Goal: Information Seeking & Learning: Compare options

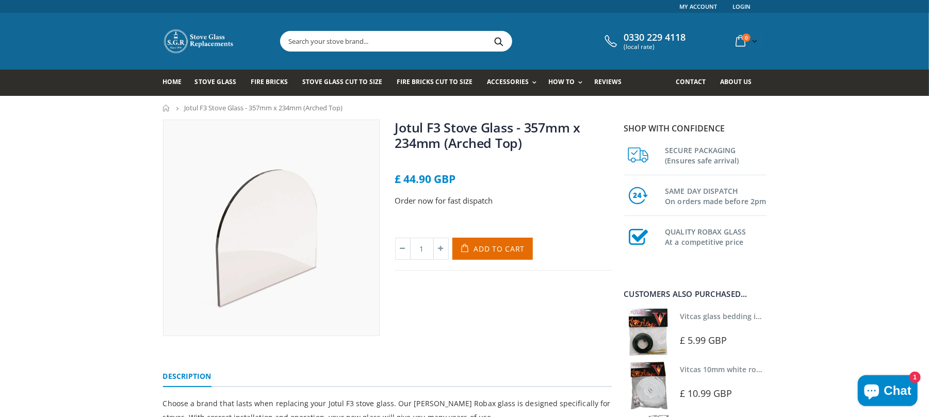
click at [210, 87] on link "Stove Glass" at bounding box center [219, 83] width 49 height 26
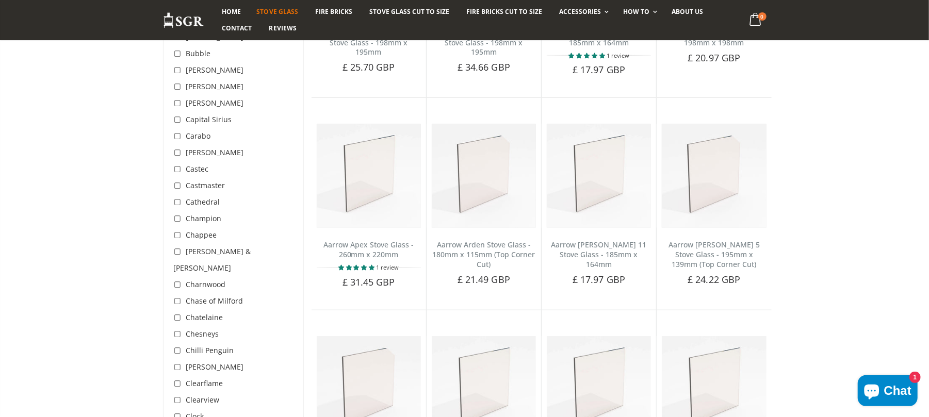
scroll to position [550, 0]
click at [175, 168] on input "checkbox" at bounding box center [179, 167] width 10 height 10
checkbox input "true"
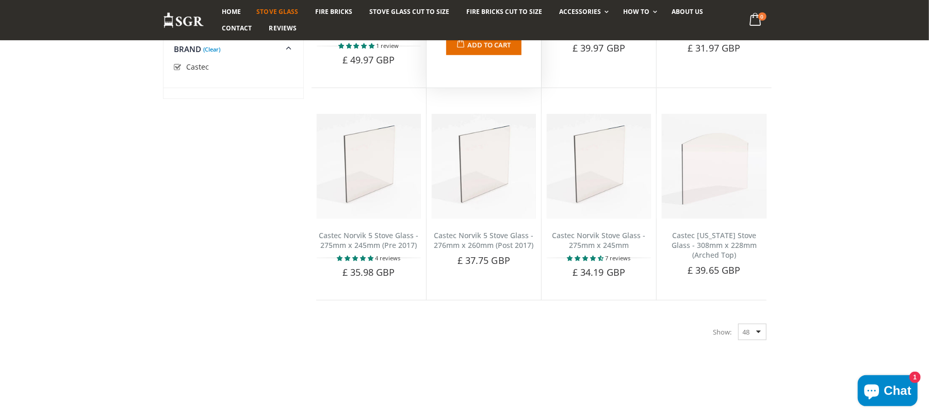
scroll to position [468, 0]
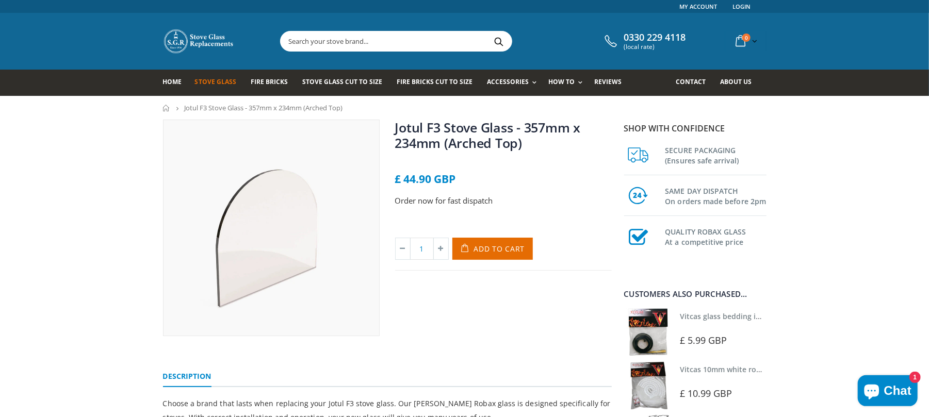
click at [216, 81] on span "Stove Glass" at bounding box center [215, 81] width 41 height 9
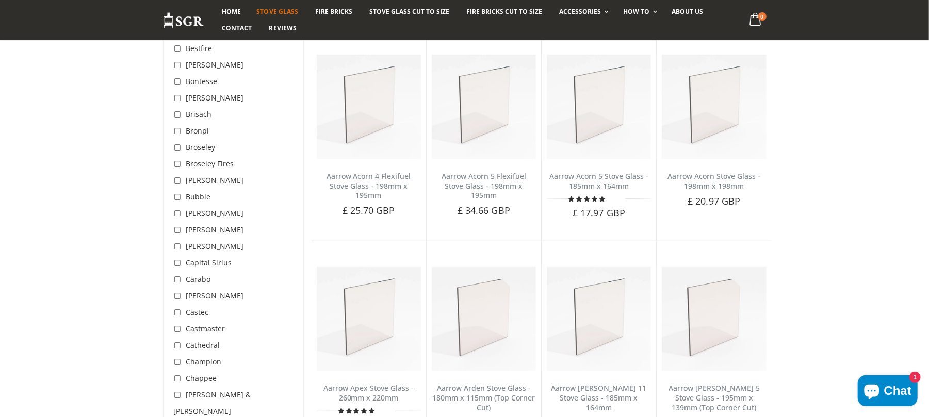
scroll to position [481, 0]
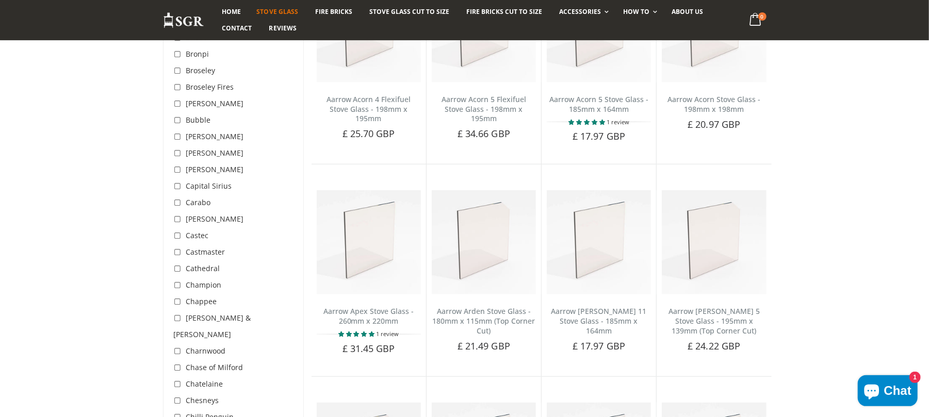
click at [178, 235] on input "checkbox" at bounding box center [179, 236] width 10 height 10
checkbox input "true"
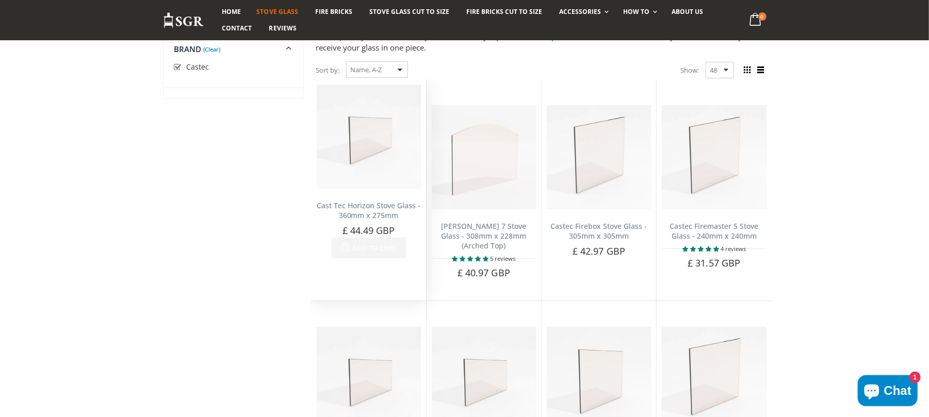
scroll to position [124, 0]
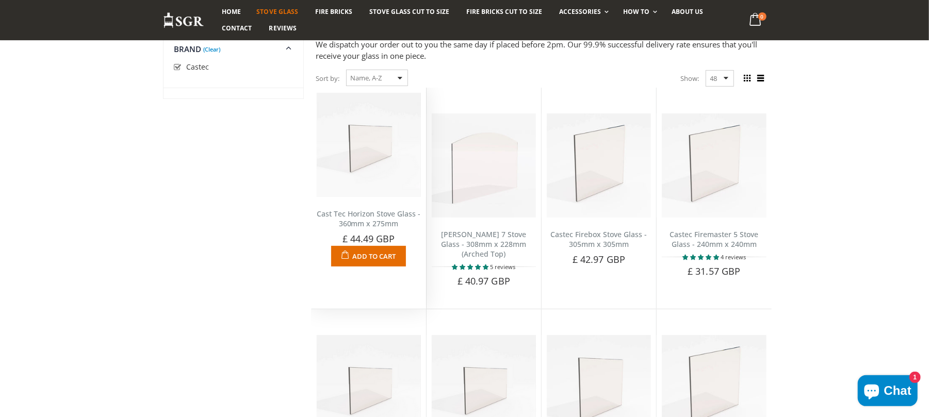
click at [383, 217] on link "Cast Tec Horizon Stove Glass - 360mm x 275mm" at bounding box center [369, 219] width 104 height 20
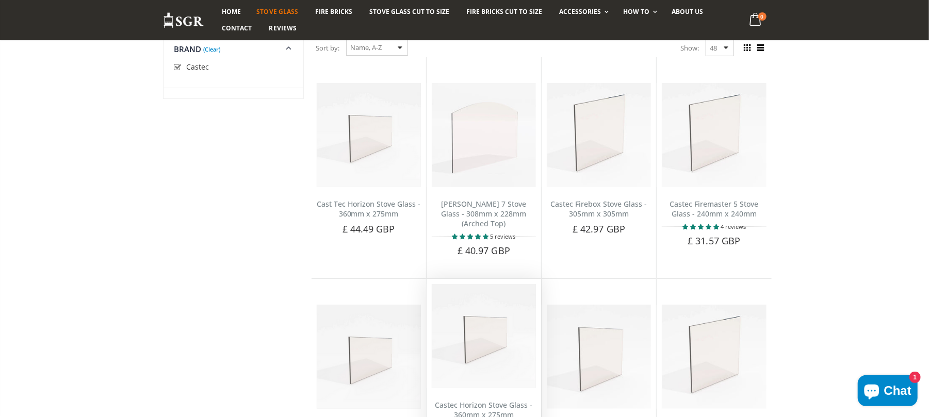
scroll to position [125, 0]
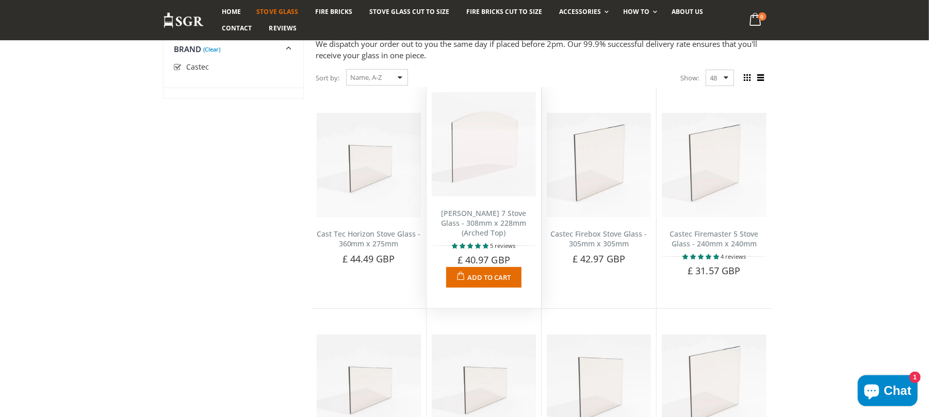
click at [460, 228] on h2 "[PERSON_NAME] 7 Stove Glass - 308mm x 228mm (Arched Top)" at bounding box center [484, 223] width 104 height 29
click at [468, 219] on link "[PERSON_NAME] 7 Stove Glass - 308mm x 228mm (Arched Top)" at bounding box center [483, 222] width 85 height 29
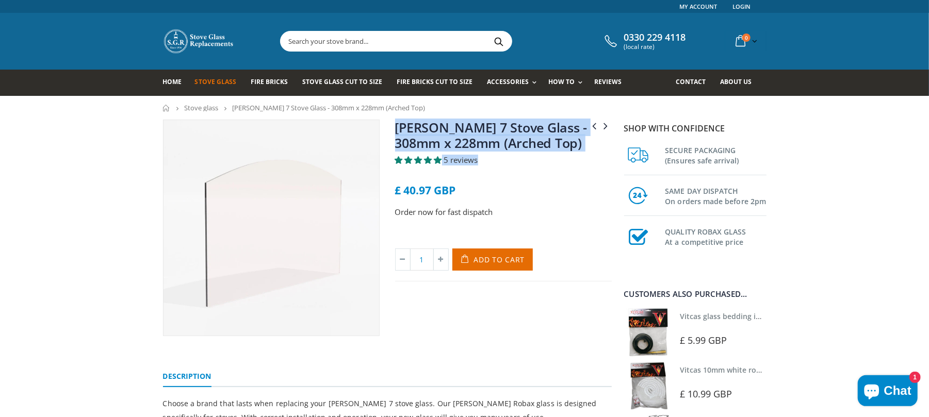
drag, startPoint x: 585, startPoint y: 159, endPoint x: 388, endPoint y: 127, distance: 199.5
click at [388, 127] on div "Cast Tec Vulcan 8 Stove Glass - 364mm x 313mm Castec Firebox Stove Glass - 305m…" at bounding box center [503, 228] width 232 height 217
copy div "Castec Alberg 7 Stove Glass - 308mm x 228mm (Arched Top) 5 reviews"
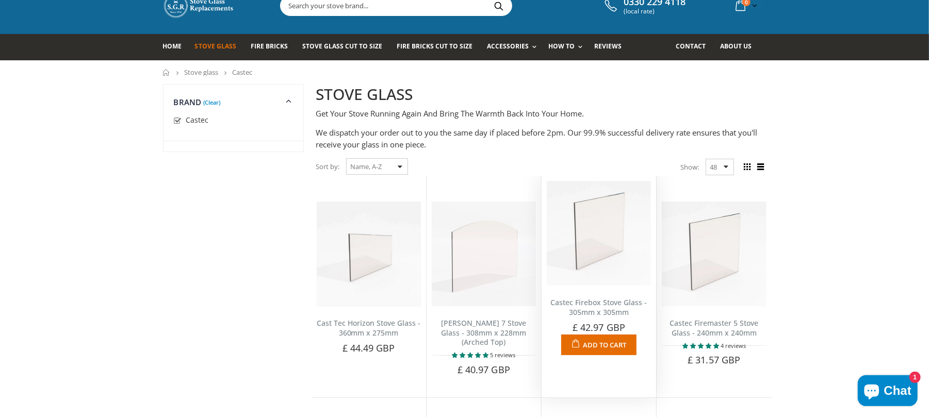
scroll to position [69, 0]
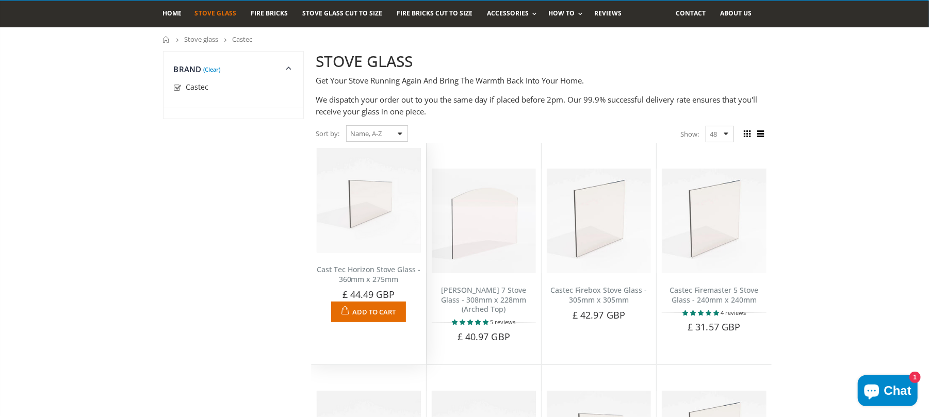
click at [366, 253] on div "Cast Tec Horizon Stove Glass - 360mm x 275mm No reviews Choose a brand that las…" at bounding box center [368, 288] width 114 height 70
click at [374, 285] on div "Cast Tec Horizon Stove Glass - 360mm x 275mm No reviews Choose a brand that las…" at bounding box center [368, 288] width 114 height 70
click at [375, 276] on link "Cast Tec Horizon Stove Glass - 360mm x 275mm" at bounding box center [369, 274] width 104 height 20
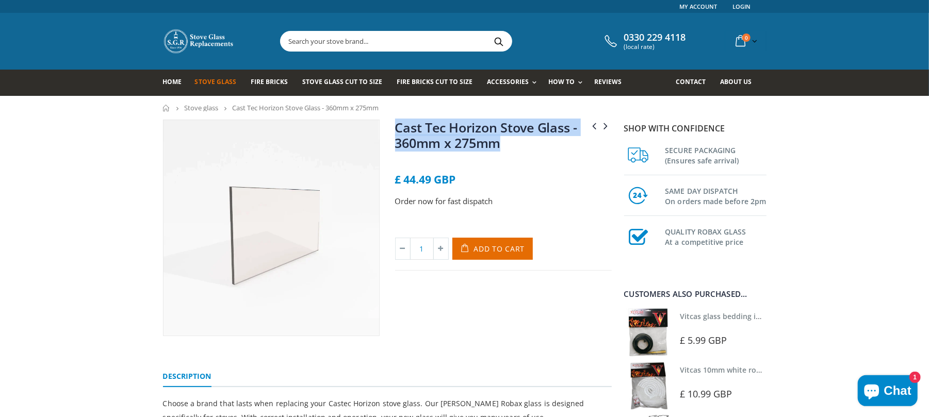
drag, startPoint x: 518, startPoint y: 152, endPoint x: 388, endPoint y: 132, distance: 131.4
click at [388, 132] on div "Cast Tec Horizon 7 Stove Glass - 355mm x 265mm Cast Tec Integra (Inset) Stove G…" at bounding box center [503, 228] width 232 height 217
copy link "Cast Tec Horizon Stove Glass - 360mm x 275mm"
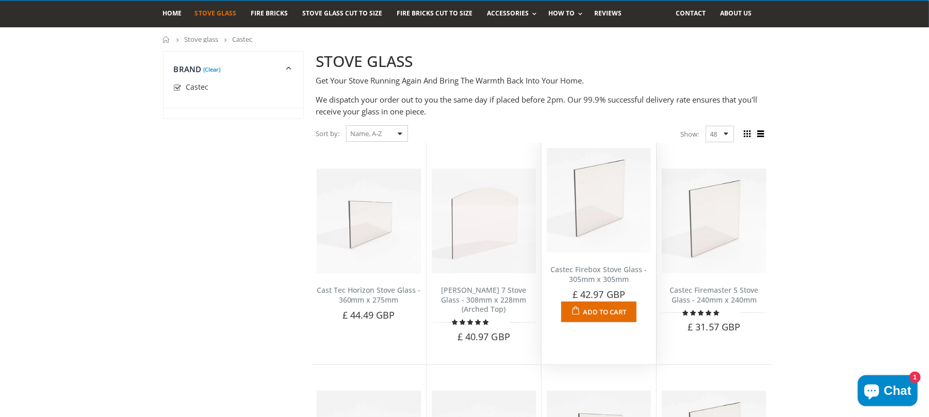
scroll to position [69, 0]
click at [586, 272] on link "Castec Firebox Stove Glass - 305mm x 305mm" at bounding box center [599, 274] width 96 height 20
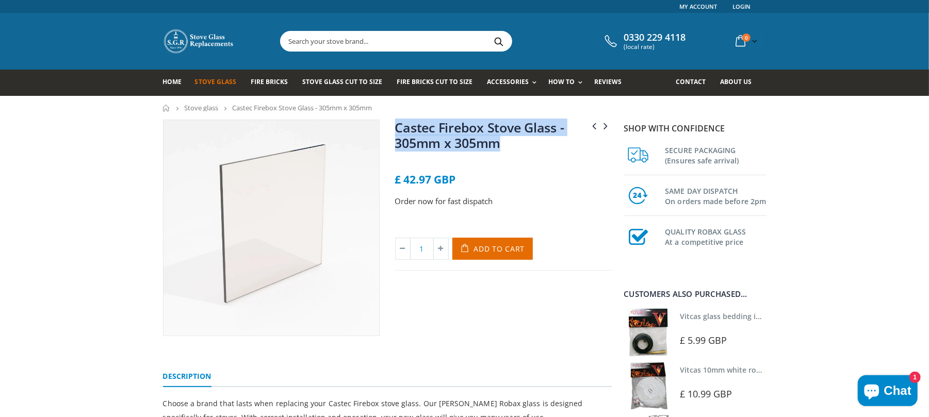
drag, startPoint x: 473, startPoint y: 137, endPoint x: 398, endPoint y: 124, distance: 75.9
click at [398, 124] on h1 "Castec Firebox Stove Glass - 305mm x 305mm" at bounding box center [503, 137] width 217 height 35
copy link "Castec Firebox Stove Glass - 305mm x 305mm"
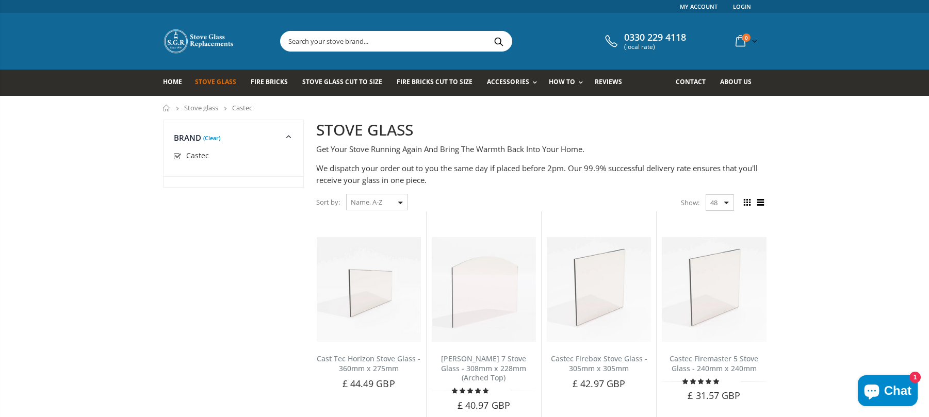
scroll to position [69, 0]
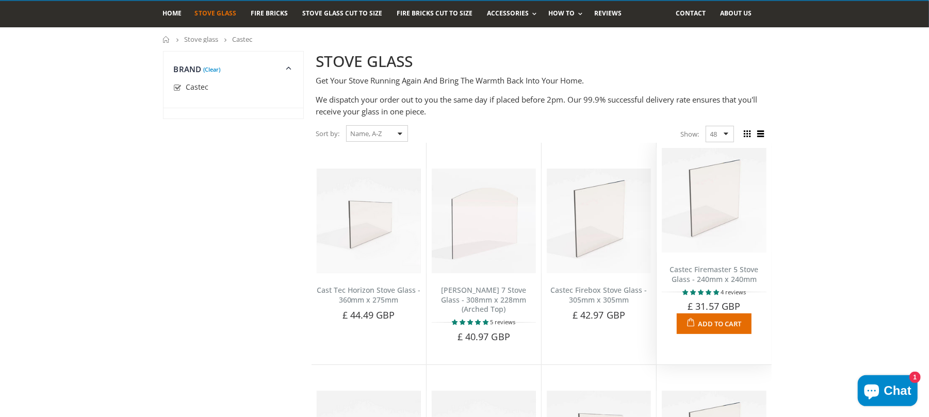
click at [704, 277] on link "Castec Firemaster 5 Stove Glass - 240mm x 240mm" at bounding box center [713, 274] width 89 height 20
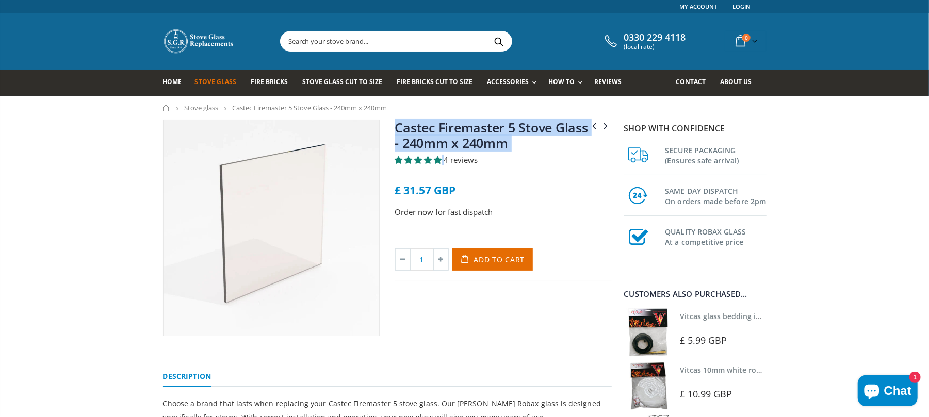
drag, startPoint x: 0, startPoint y: 0, endPoint x: 392, endPoint y: 131, distance: 413.1
click at [392, 131] on div "Castec Firebox Stove Glass - 305mm x 305mm Castec Firemaster 7 Stove Glass - 43…" at bounding box center [503, 228] width 232 height 217
